Goal: Download file/media

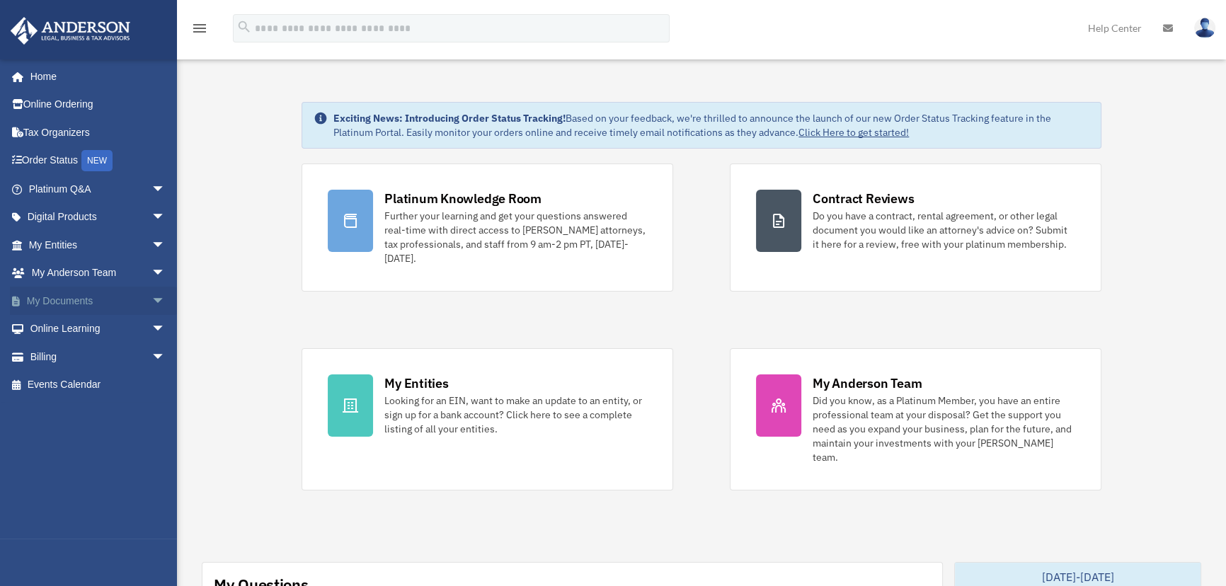
click at [151, 297] on span "arrow_drop_down" at bounding box center [165, 301] width 28 height 29
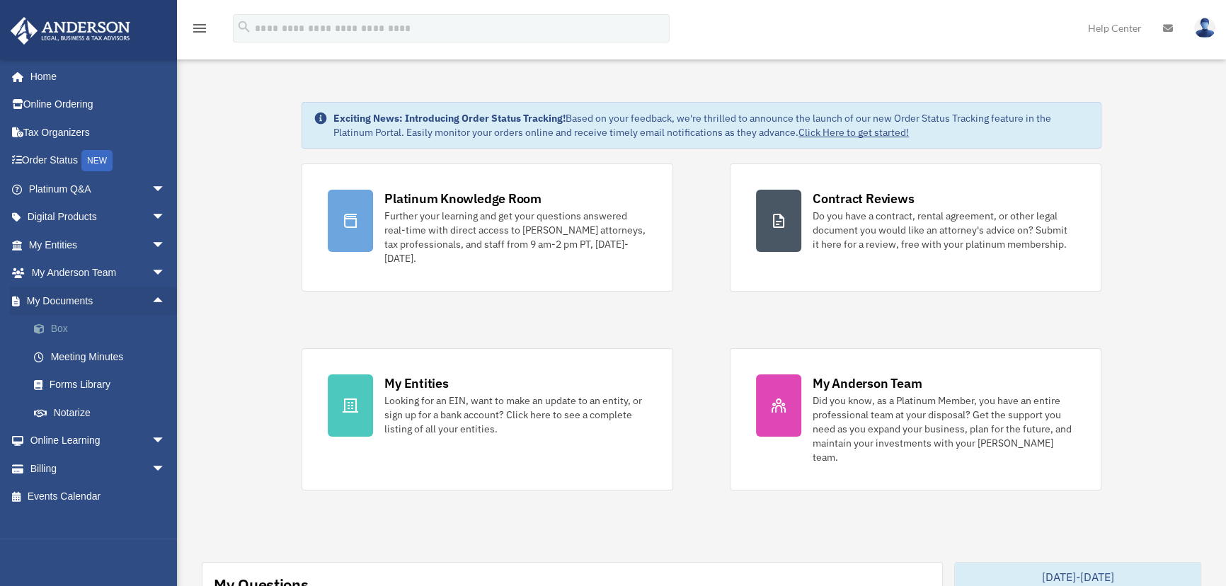
click at [59, 329] on link "Box" at bounding box center [103, 329] width 167 height 28
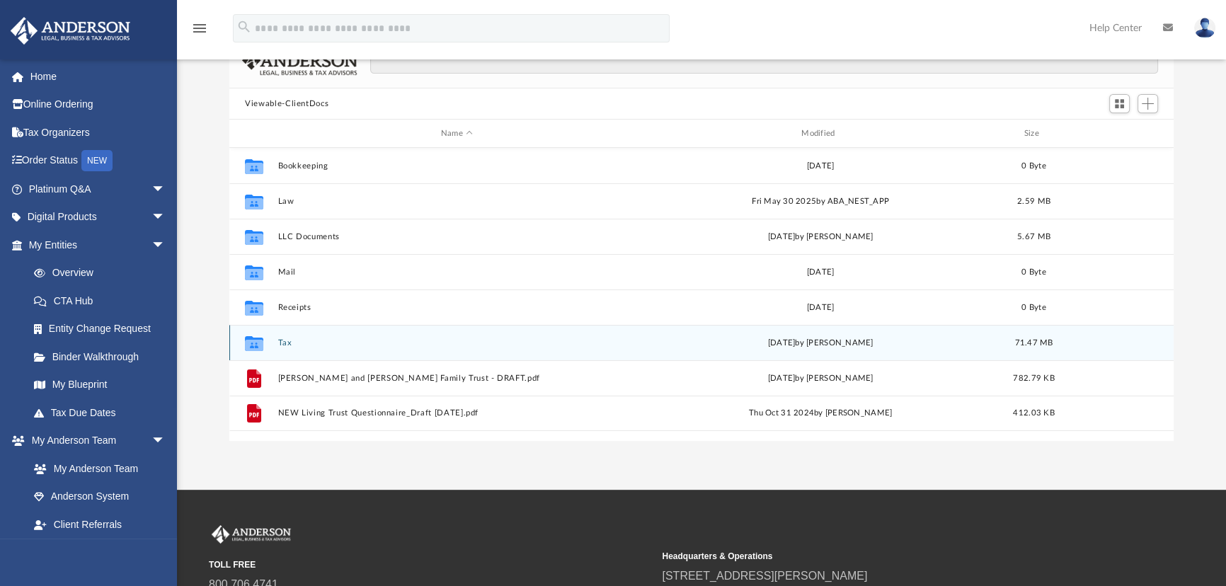
scroll to position [128, 0]
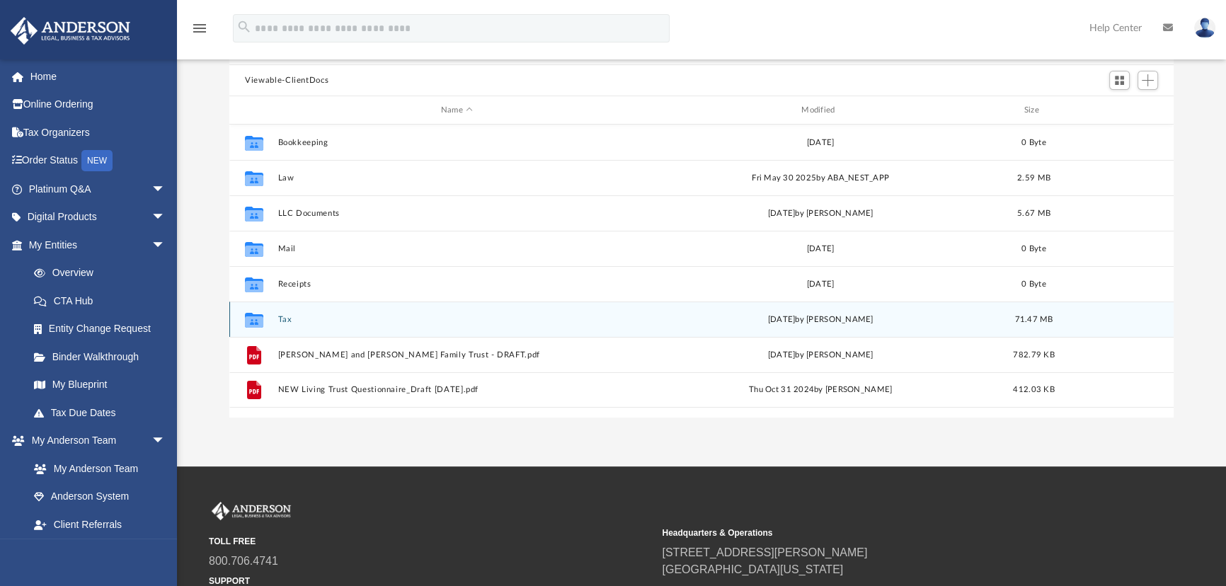
click at [302, 315] on button "Tax" at bounding box center [456, 319] width 357 height 9
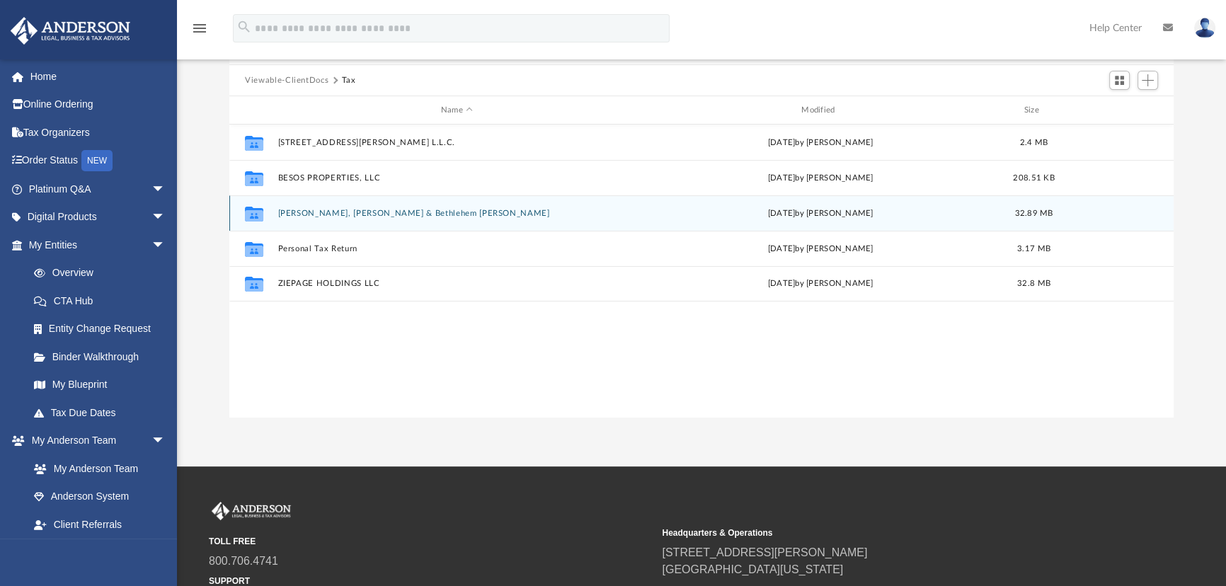
click at [363, 212] on button "[PERSON_NAME], [PERSON_NAME] & Bethlehem [PERSON_NAME]" at bounding box center [456, 213] width 357 height 9
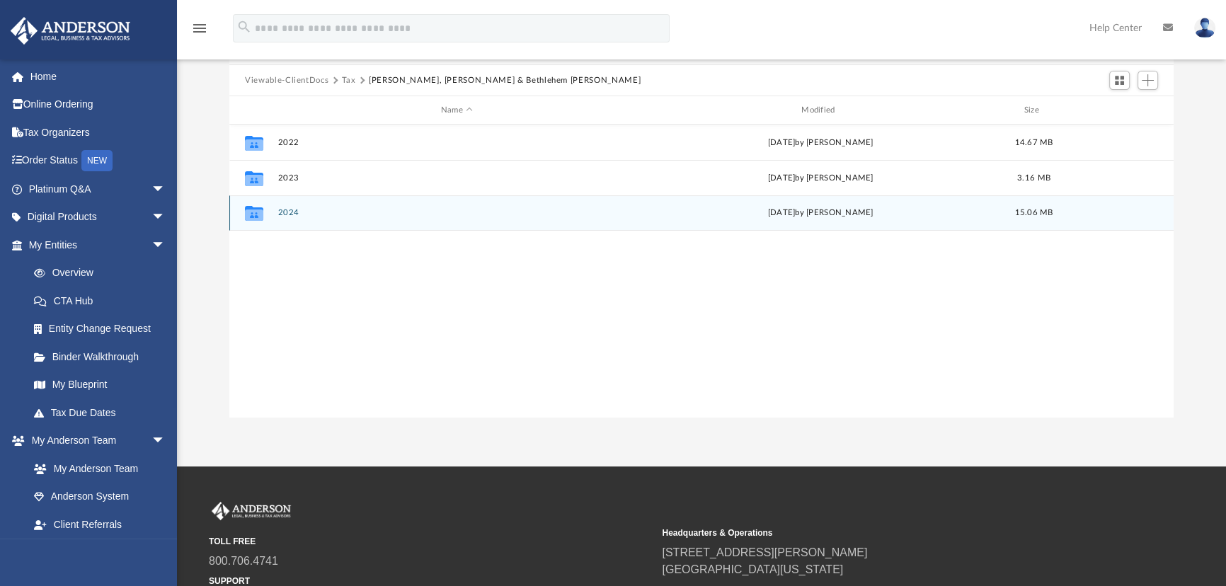
click at [309, 205] on div "Collaborated Folder 2024 [DATE] by [PERSON_NAME] 15.06 MB" at bounding box center [701, 212] width 944 height 35
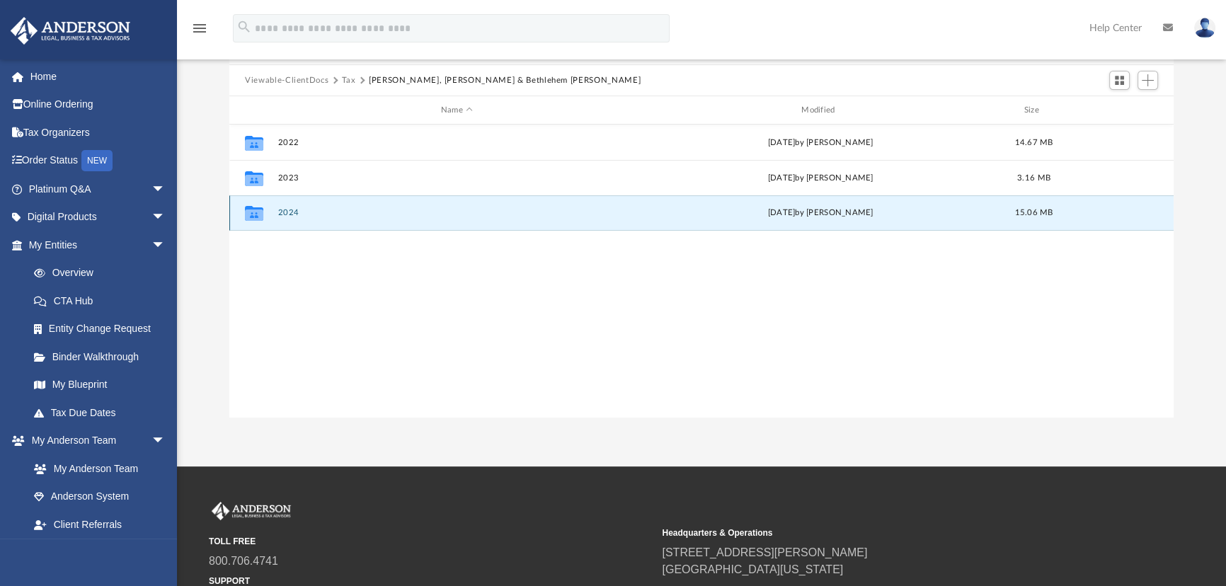
click at [292, 210] on button "2024" at bounding box center [456, 212] width 357 height 9
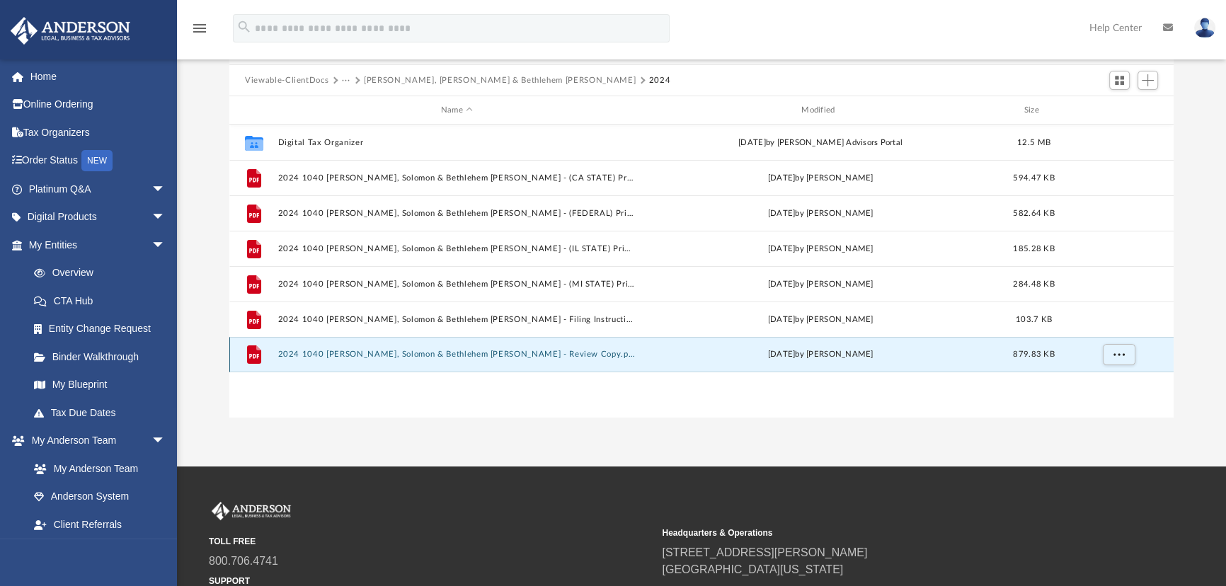
click at [471, 353] on button "2024 1040 [PERSON_NAME], Solomon & Bethlehem [PERSON_NAME] - Review Copy.pdf" at bounding box center [456, 354] width 357 height 9
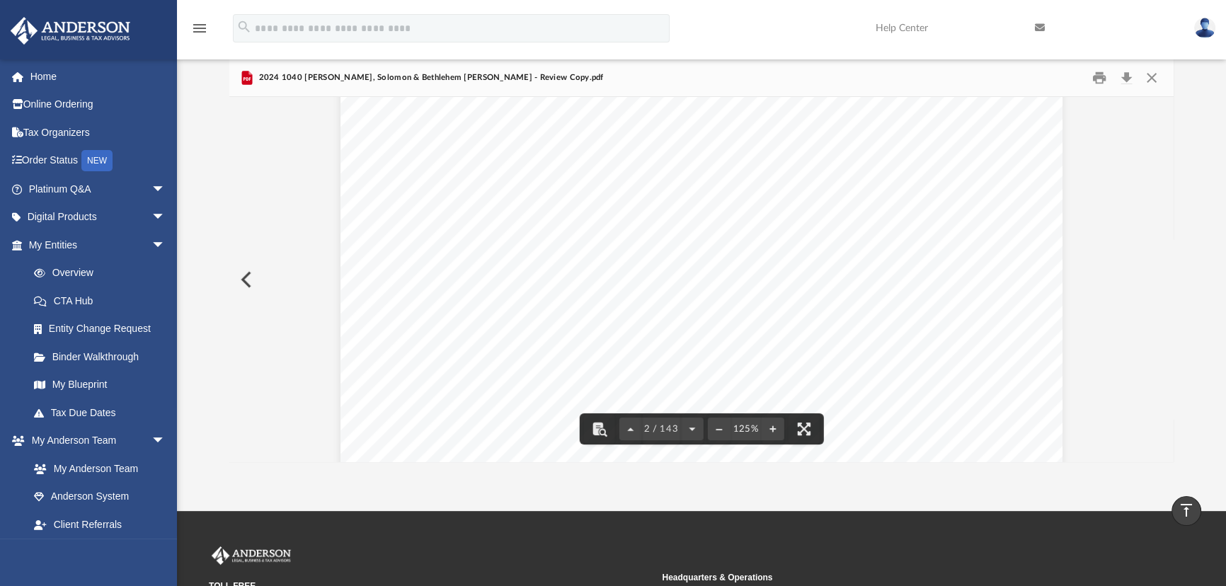
scroll to position [0, 0]
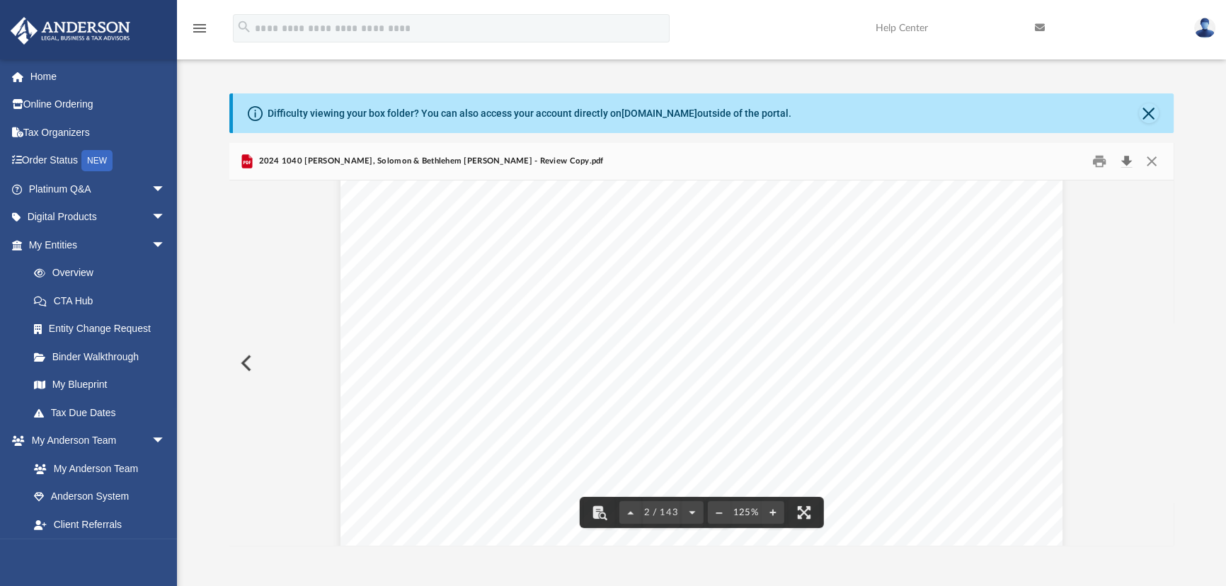
click at [1127, 161] on button "Download" at bounding box center [1125, 162] width 25 height 22
